Goal: Use online tool/utility

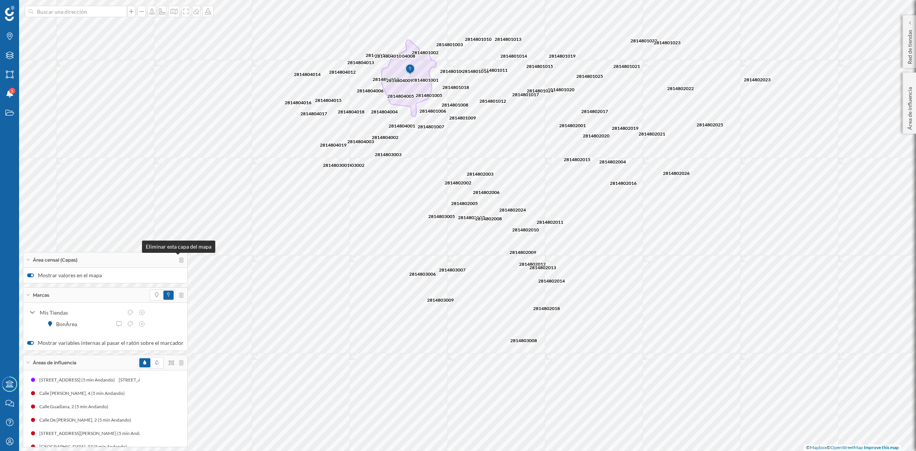
click at [176, 256] on div "Área censal (Capas)" at bounding box center [105, 259] width 164 height 15
click at [179, 277] on icon at bounding box center [181, 276] width 5 height 5
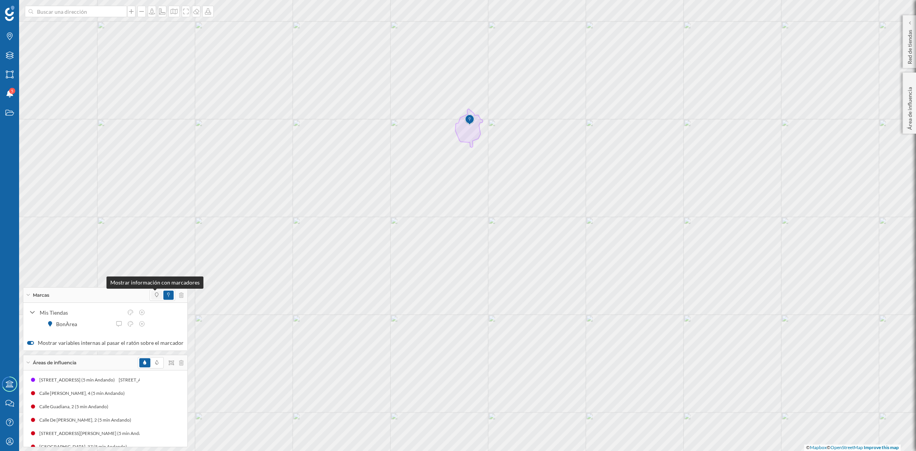
click at [155, 296] on icon at bounding box center [156, 294] width 3 height 5
click at [163, 294] on span at bounding box center [168, 294] width 10 height 9
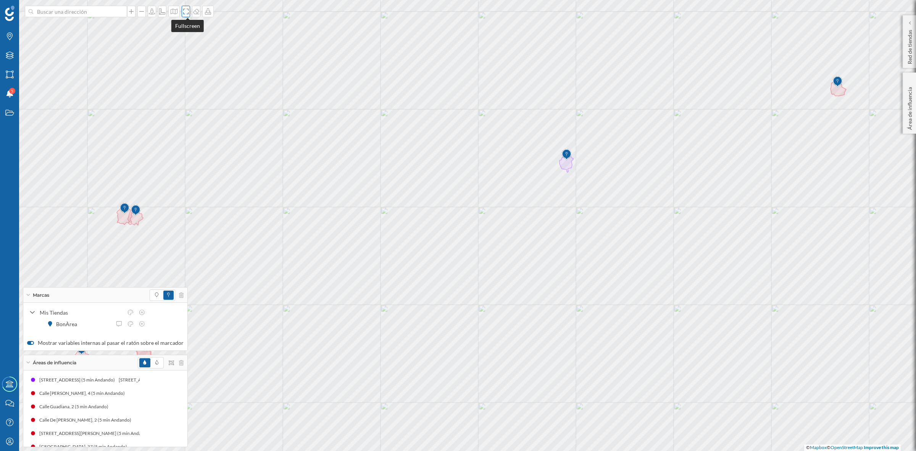
click at [185, 12] on icon at bounding box center [186, 11] width 8 height 6
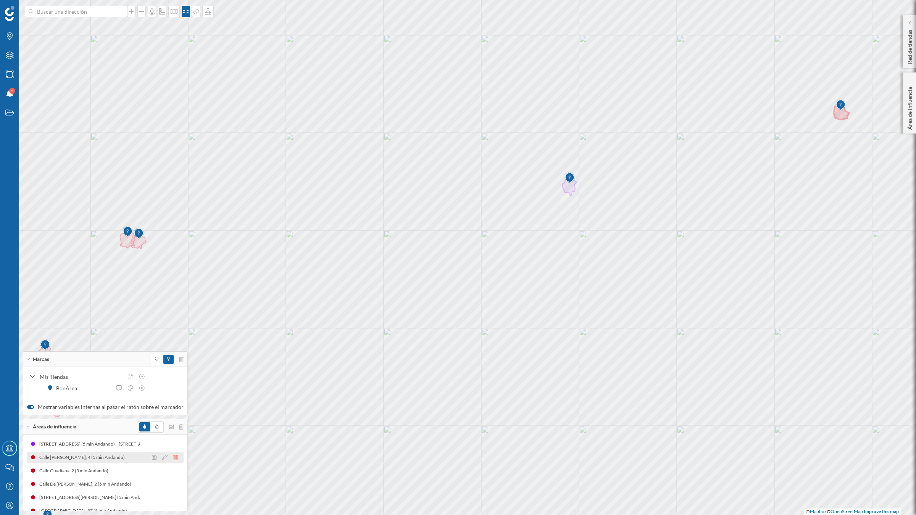
click at [173, 450] on icon at bounding box center [175, 457] width 5 height 5
click at [173, 450] on icon at bounding box center [175, 470] width 5 height 5
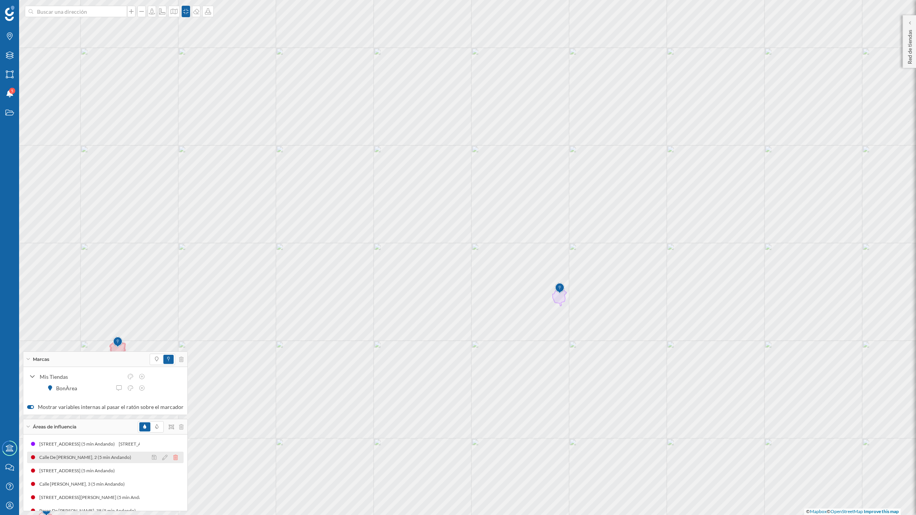
click at [173, 450] on icon at bounding box center [175, 457] width 5 height 5
click at [29, 358] on icon at bounding box center [28, 359] width 4 height 2
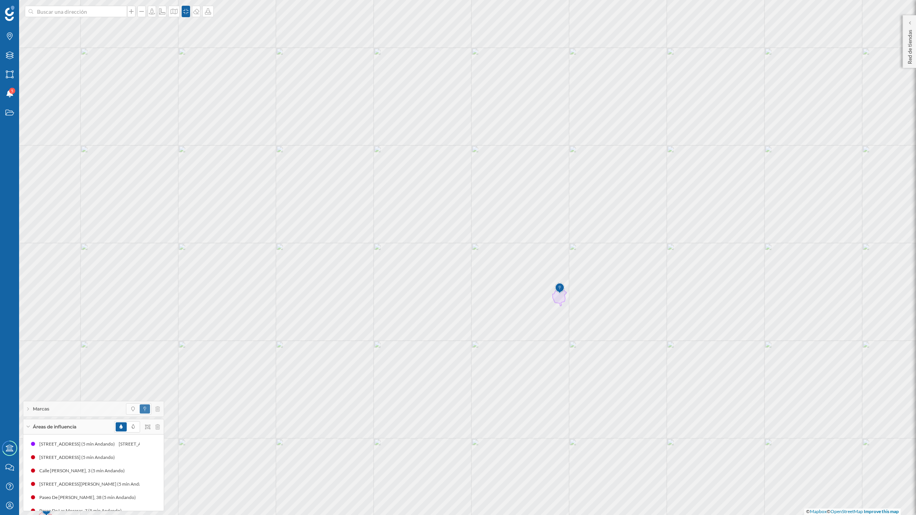
click at [27, 428] on div "Áreas de influencia" at bounding box center [93, 426] width 140 height 15
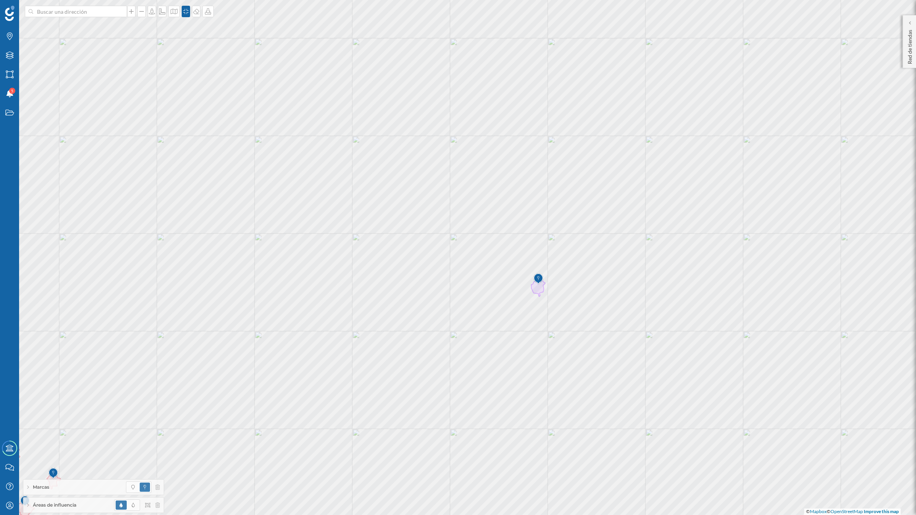
click at [66, 450] on span "Áreas de influencia" at bounding box center [54, 505] width 43 height 7
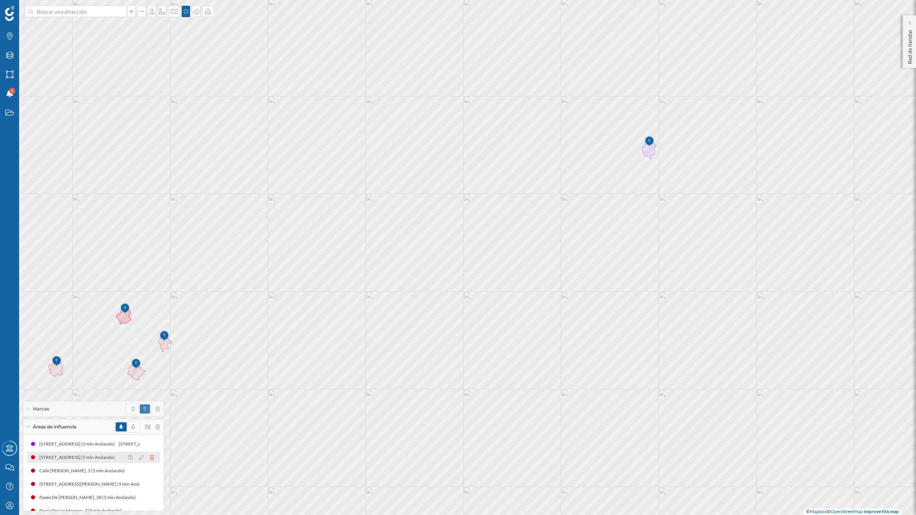
click at [150, 450] on icon at bounding box center [152, 457] width 5 height 5
click at [29, 426] on icon at bounding box center [28, 427] width 4 height 2
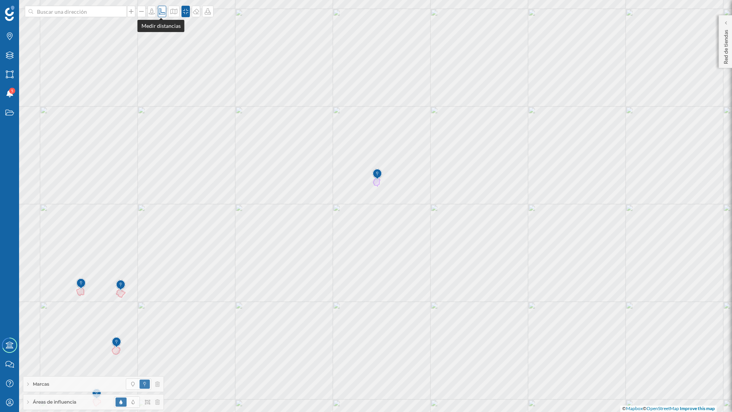
click at [162, 9] on icon at bounding box center [162, 11] width 8 height 6
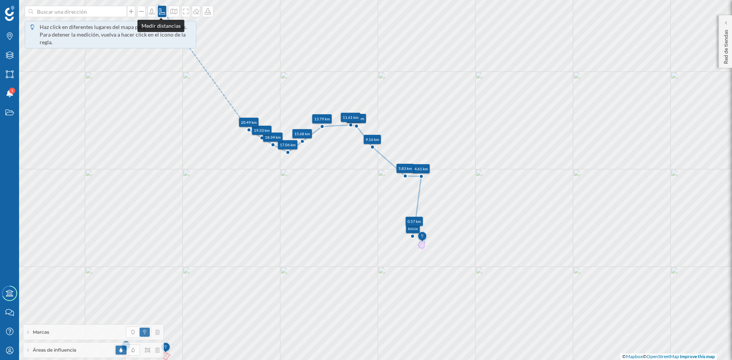
click at [159, 14] on icon at bounding box center [162, 11] width 6 height 6
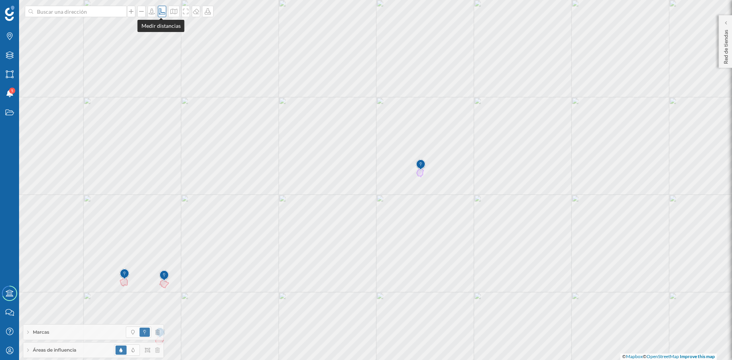
click at [159, 12] on icon at bounding box center [162, 11] width 6 height 6
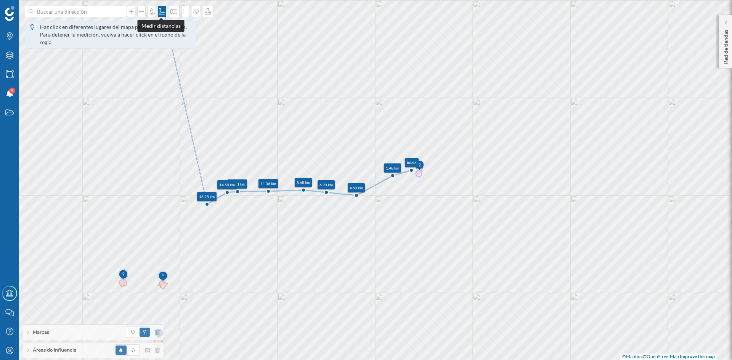
click at [159, 10] on icon at bounding box center [162, 11] width 6 height 6
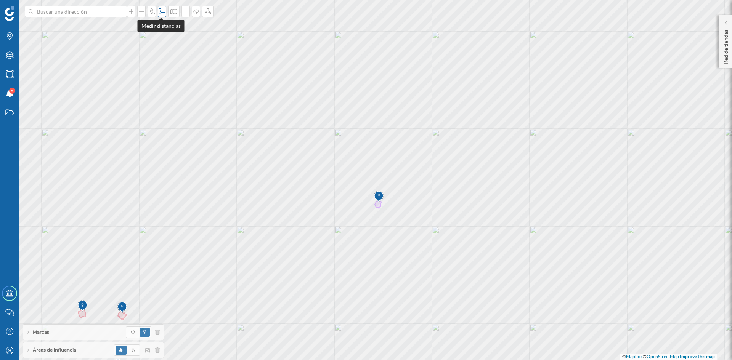
click at [159, 11] on icon at bounding box center [162, 11] width 6 height 6
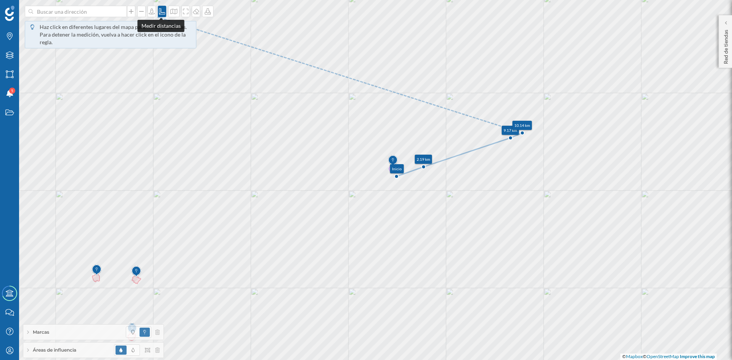
click at [161, 10] on icon at bounding box center [162, 11] width 8 height 6
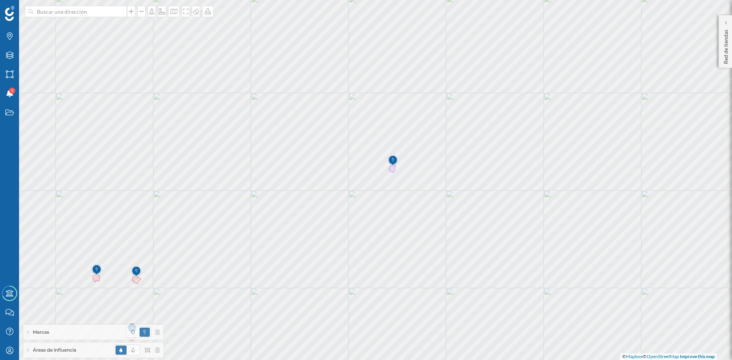
click at [63, 352] on span "Áreas de influencia" at bounding box center [54, 350] width 43 height 7
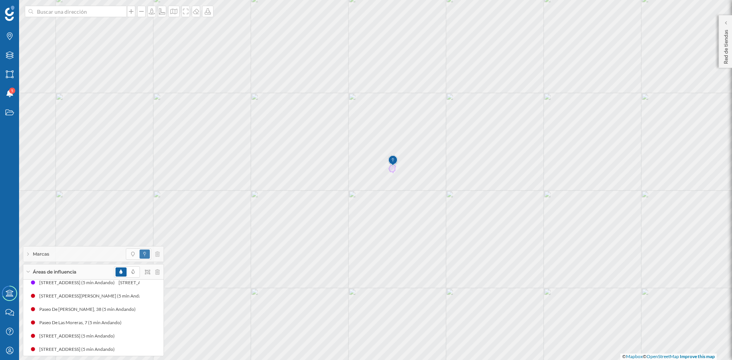
scroll to position [10, 0]
click at [150, 293] on icon at bounding box center [152, 293] width 5 height 5
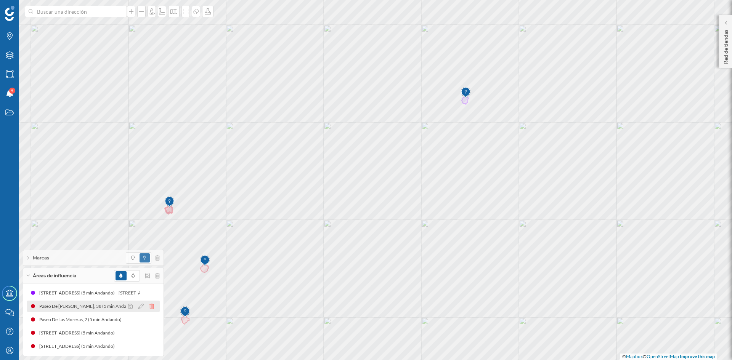
click at [151, 307] on icon at bounding box center [152, 306] width 5 height 5
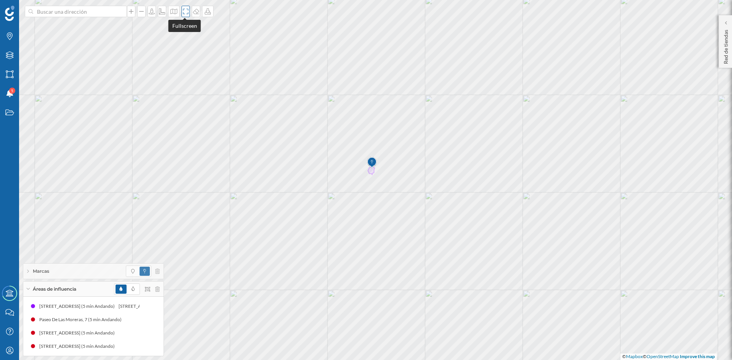
click at [182, 11] on icon at bounding box center [186, 11] width 8 height 6
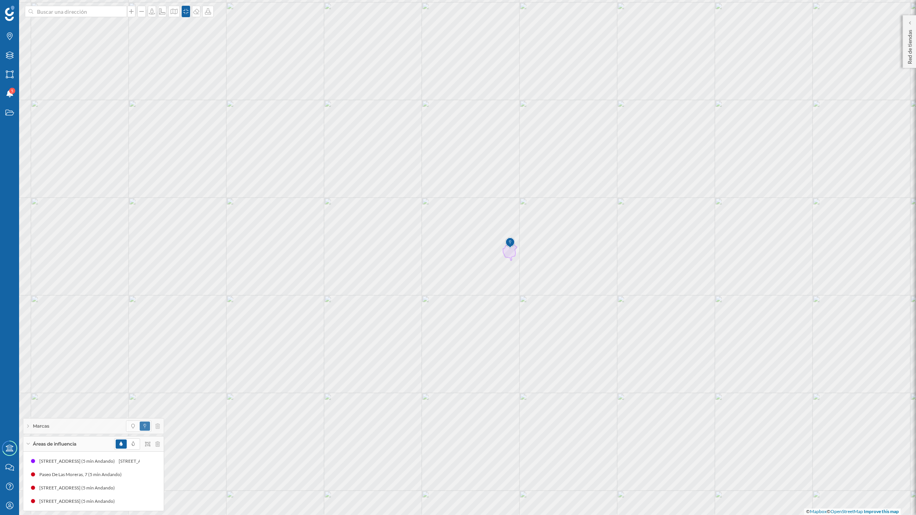
click at [28, 441] on div "Áreas de influencia" at bounding box center [93, 443] width 140 height 15
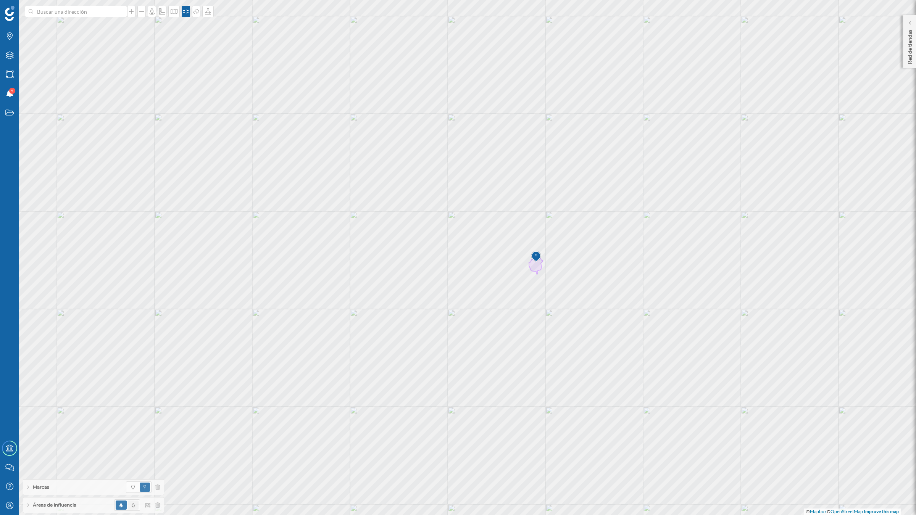
click at [134, 450] on span at bounding box center [133, 504] width 11 height 9
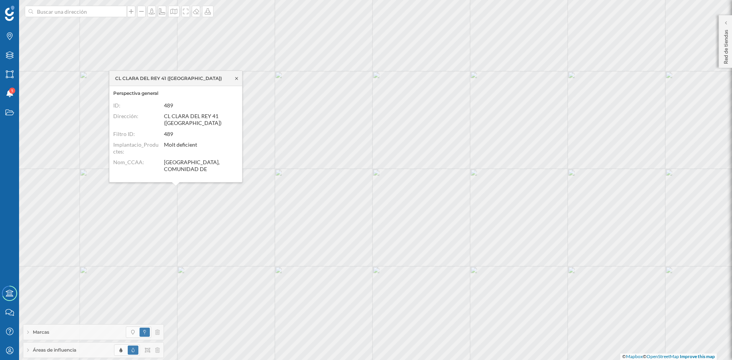
click at [238, 79] on icon at bounding box center [237, 78] width 6 height 5
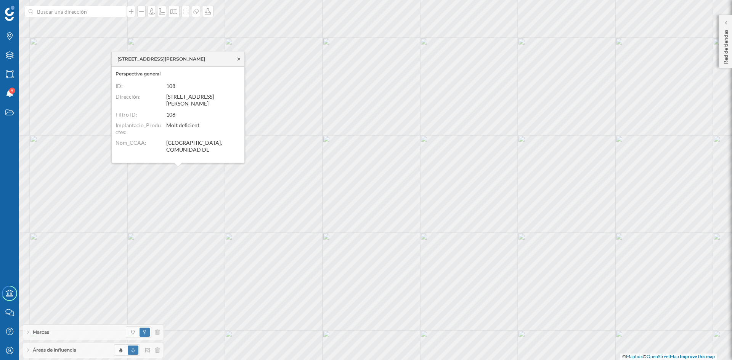
click at [239, 58] on icon at bounding box center [239, 59] width 6 height 5
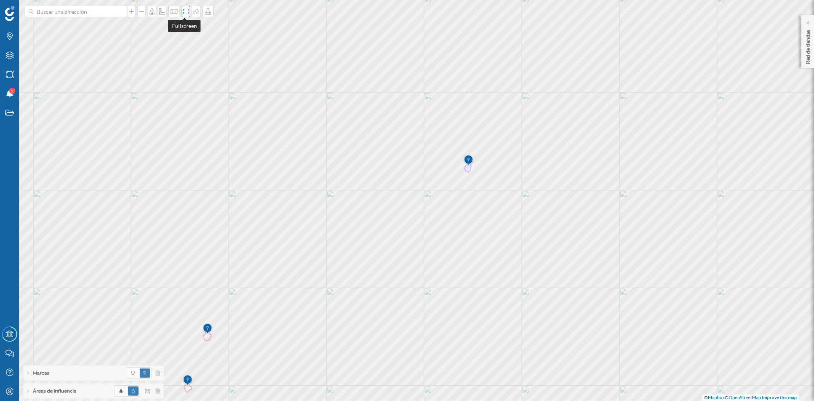
click at [182, 12] on icon at bounding box center [186, 11] width 8 height 6
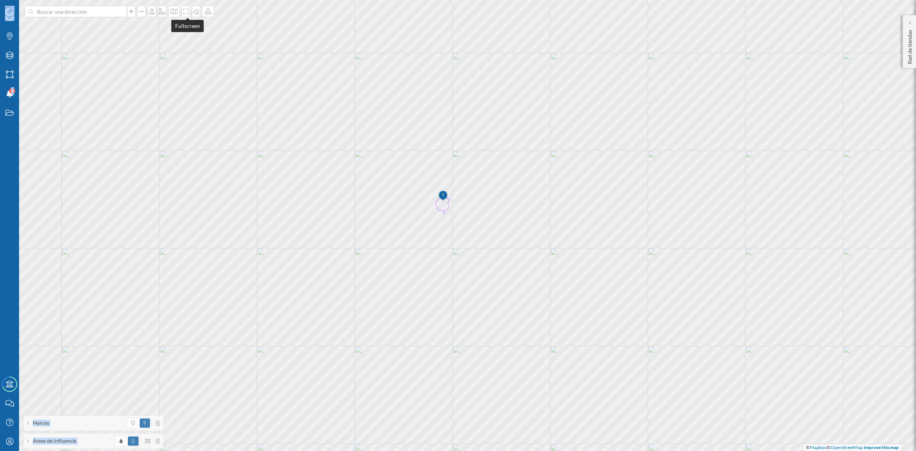
click at [186, 32] on div "Marcas Capas Áreas Notificaciones 5 Estados Academy Contacta con nosotros Centr…" at bounding box center [458, 225] width 916 height 451
click at [188, 12] on icon at bounding box center [186, 11] width 8 height 6
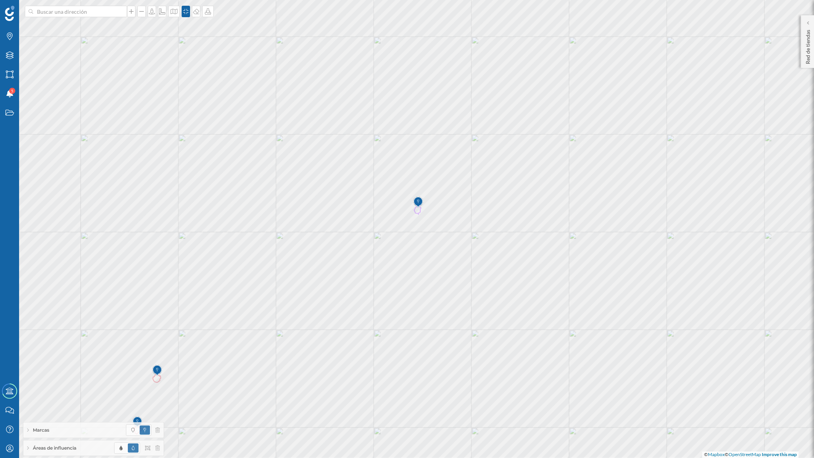
click at [56, 449] on span "Áreas de influencia" at bounding box center [54, 447] width 43 height 7
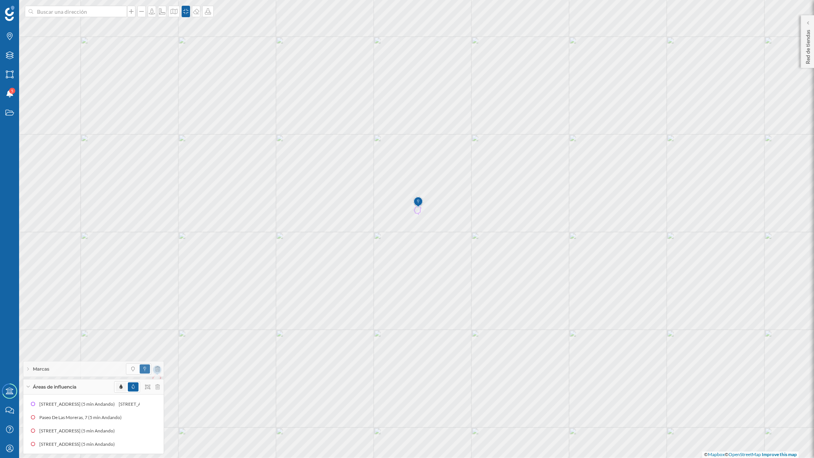
click at [123, 386] on span at bounding box center [121, 386] width 11 height 9
click at [152, 418] on icon at bounding box center [152, 417] width 5 height 5
click at [29, 399] on icon at bounding box center [28, 400] width 4 height 2
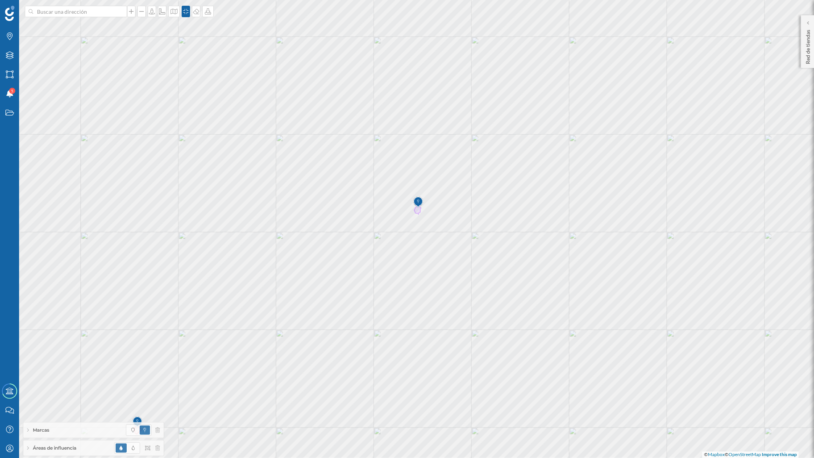
click at [82, 448] on div "Áreas de influencia" at bounding box center [93, 447] width 140 height 15
click at [151, 431] on icon at bounding box center [152, 430] width 5 height 5
click at [26, 414] on div "Áreas de influencia" at bounding box center [93, 413] width 140 height 15
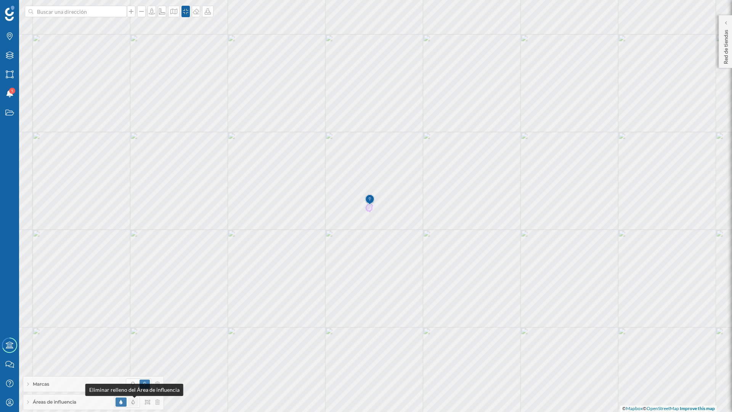
click at [133, 400] on icon at bounding box center [133, 402] width 3 height 5
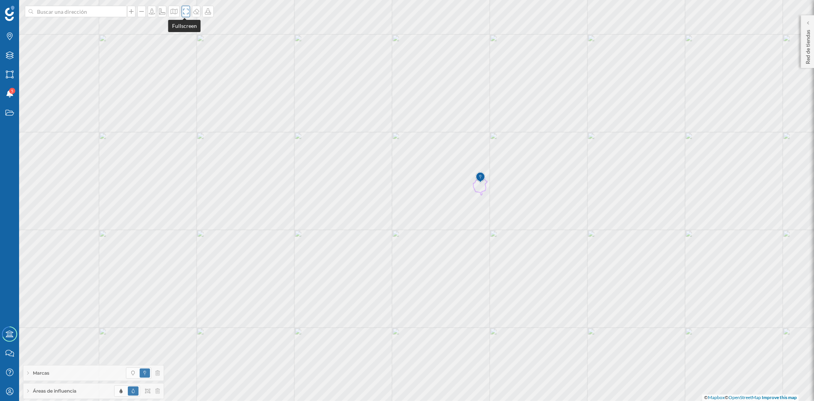
click at [182, 9] on icon at bounding box center [186, 11] width 8 height 6
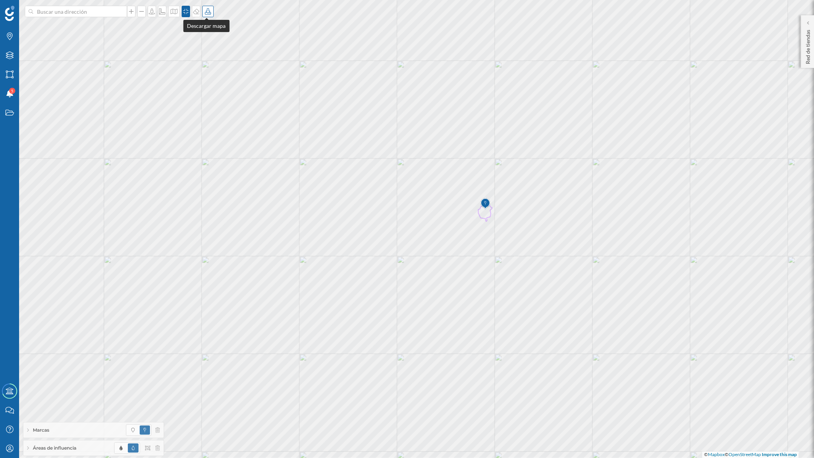
click at [207, 15] on div at bounding box center [207, 11] width 11 height 11
click at [211, 52] on div "Descargar sin leyenda" at bounding box center [231, 56] width 54 height 8
